Goal: Navigation & Orientation: Go to known website

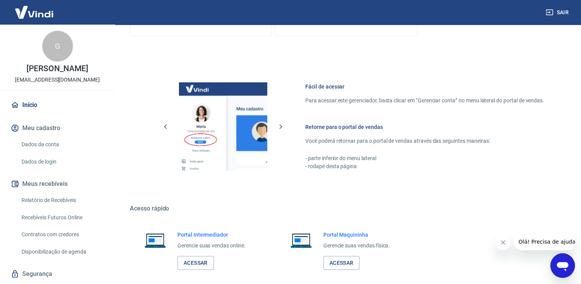
scroll to position [384, 0]
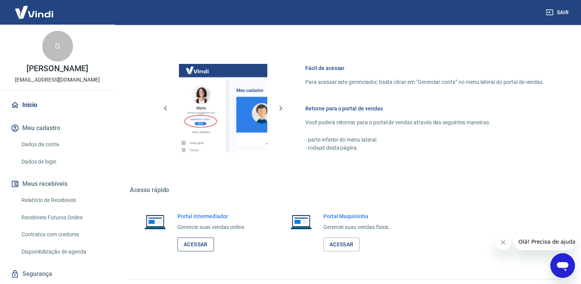
click at [207, 244] on link "Acessar" at bounding box center [195, 244] width 36 height 14
